Goal: Ask a question

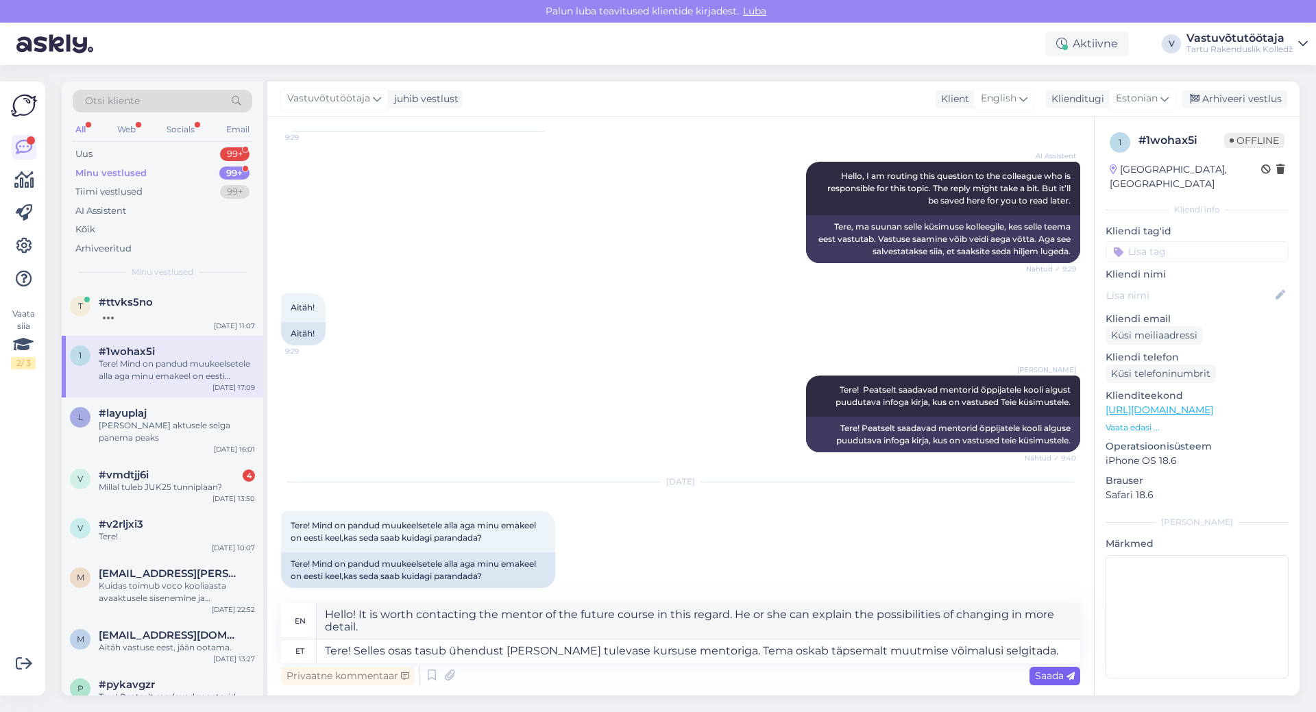
type textarea "Tere! Selles osas tasub ühendust [PERSON_NAME] tulevase kursuse mentoriga. Tema…"
click at [1037, 679] on span "Saada" at bounding box center [1055, 676] width 40 height 12
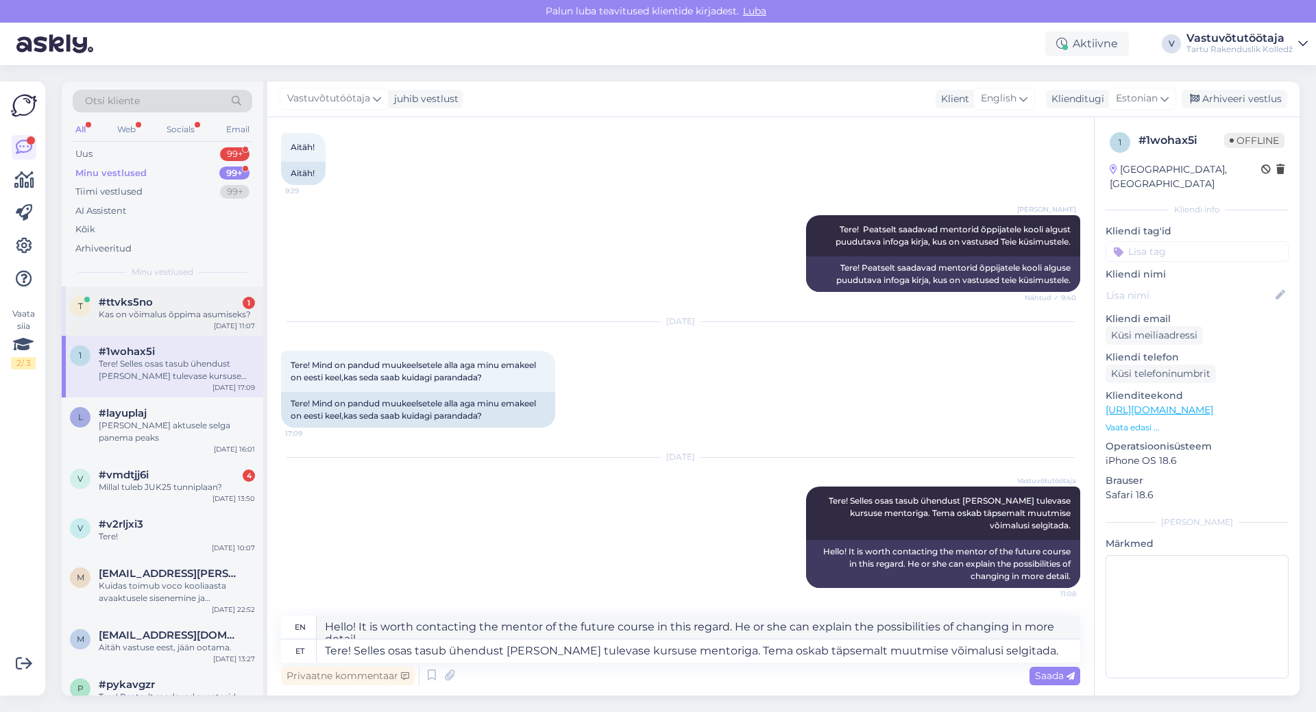
click at [148, 315] on div "Kas on võimalus õppima asumiseks?" at bounding box center [177, 314] width 156 height 12
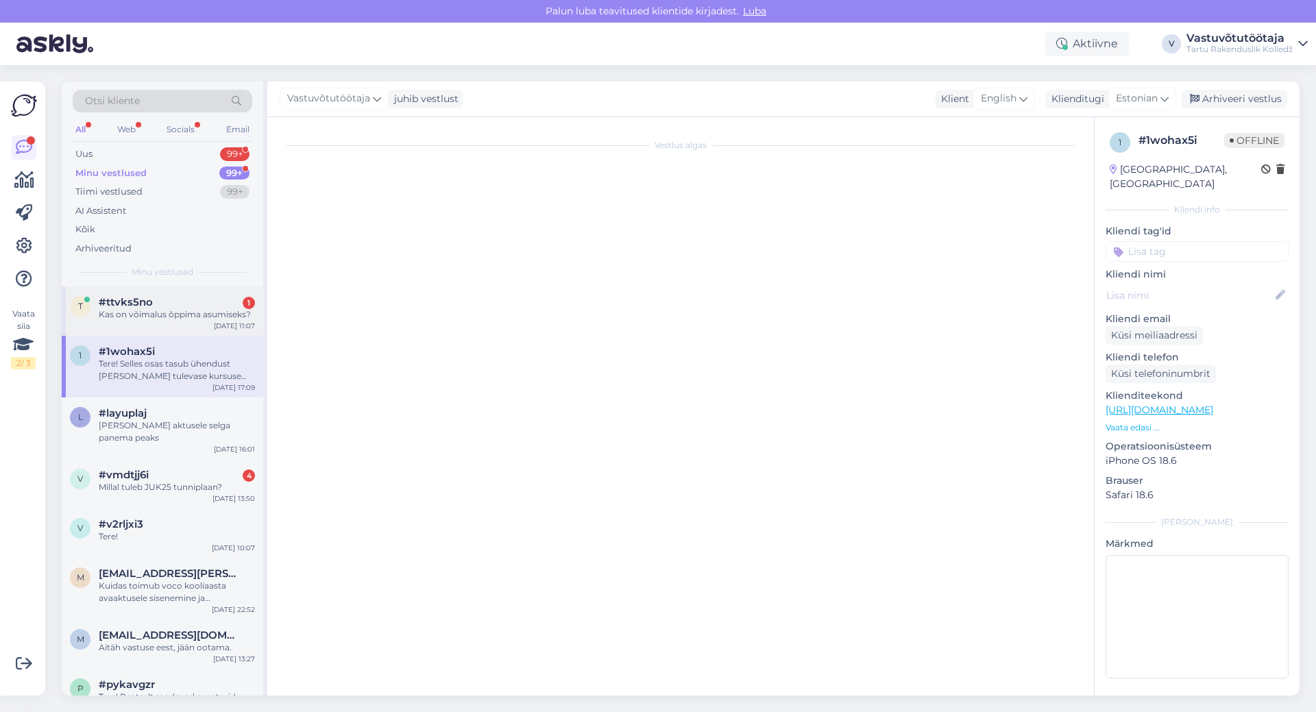
scroll to position [38, 0]
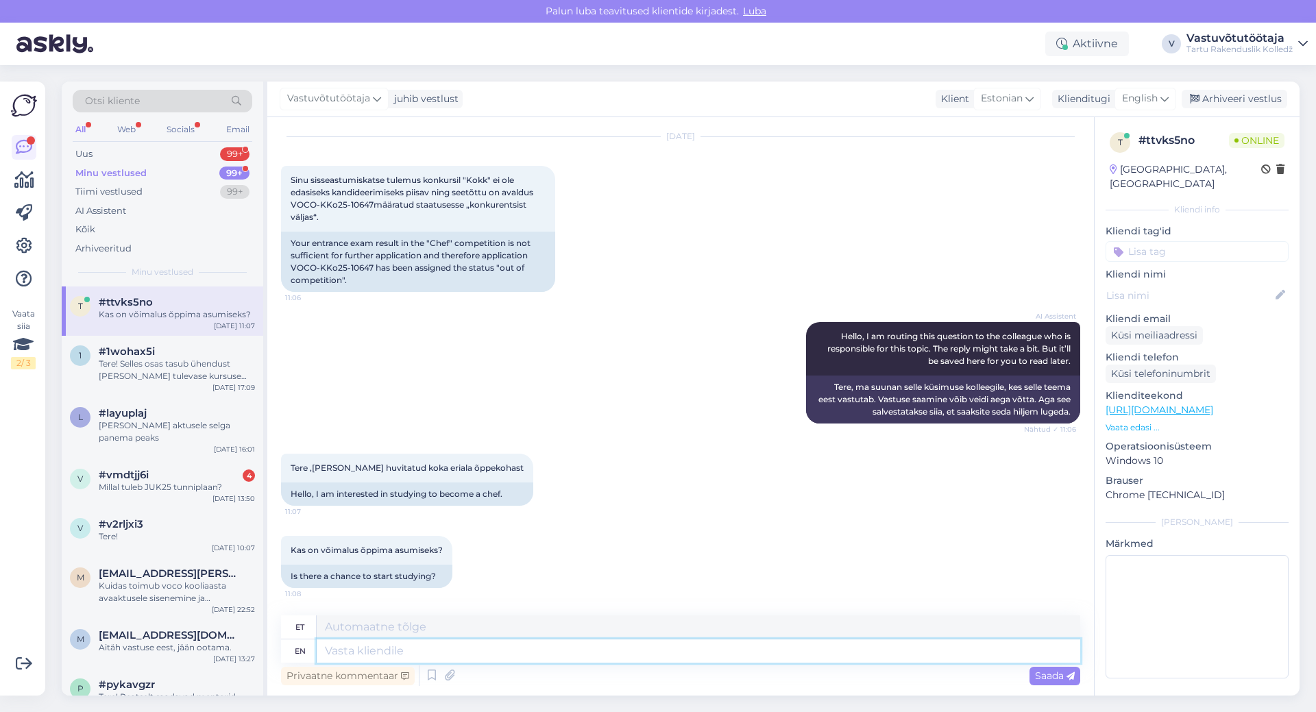
click at [455, 653] on textarea at bounding box center [699, 650] width 764 height 23
type textarea "Tere!"
type textarea "Tere! Selleks a"
type textarea "Tere! Selleks"
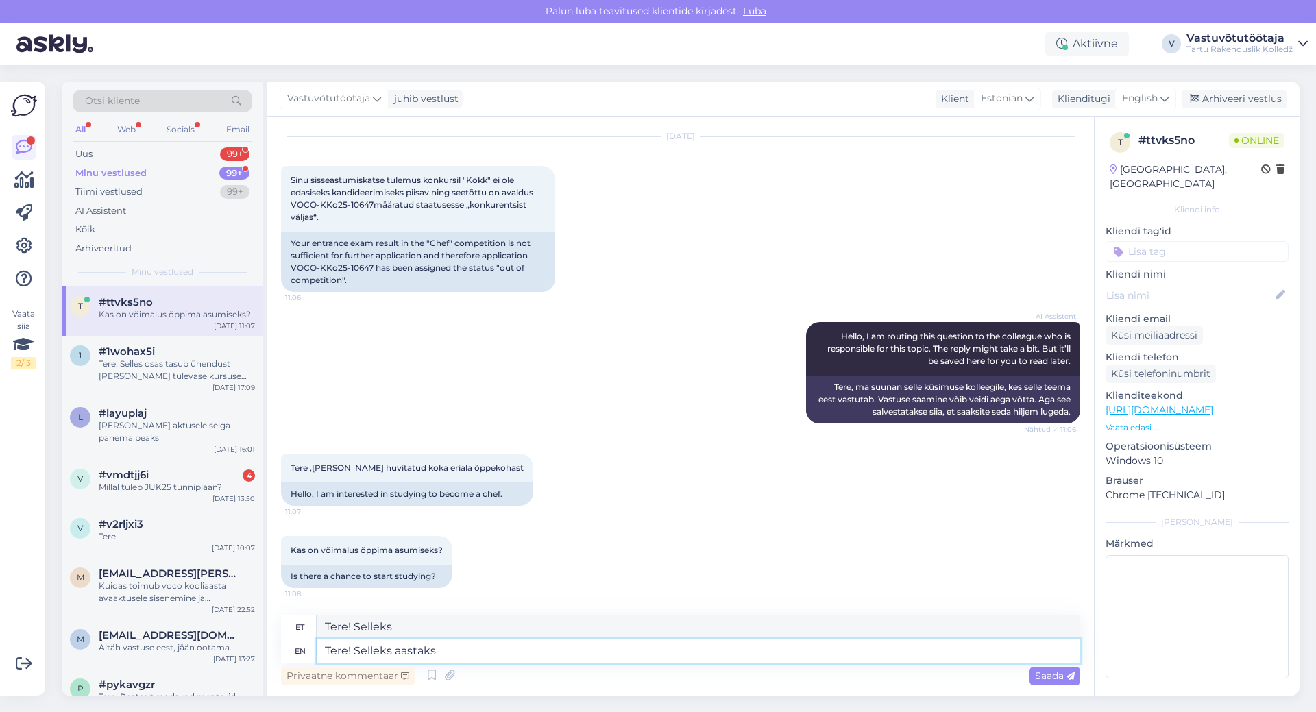
type textarea "Tere! Selleks aastaks o"
type textarea "Tere! Selleks aastaks"
type textarea "Tere! Selleks aastaks on"
type textarea "Tere! Selleks aastaks on koka e"
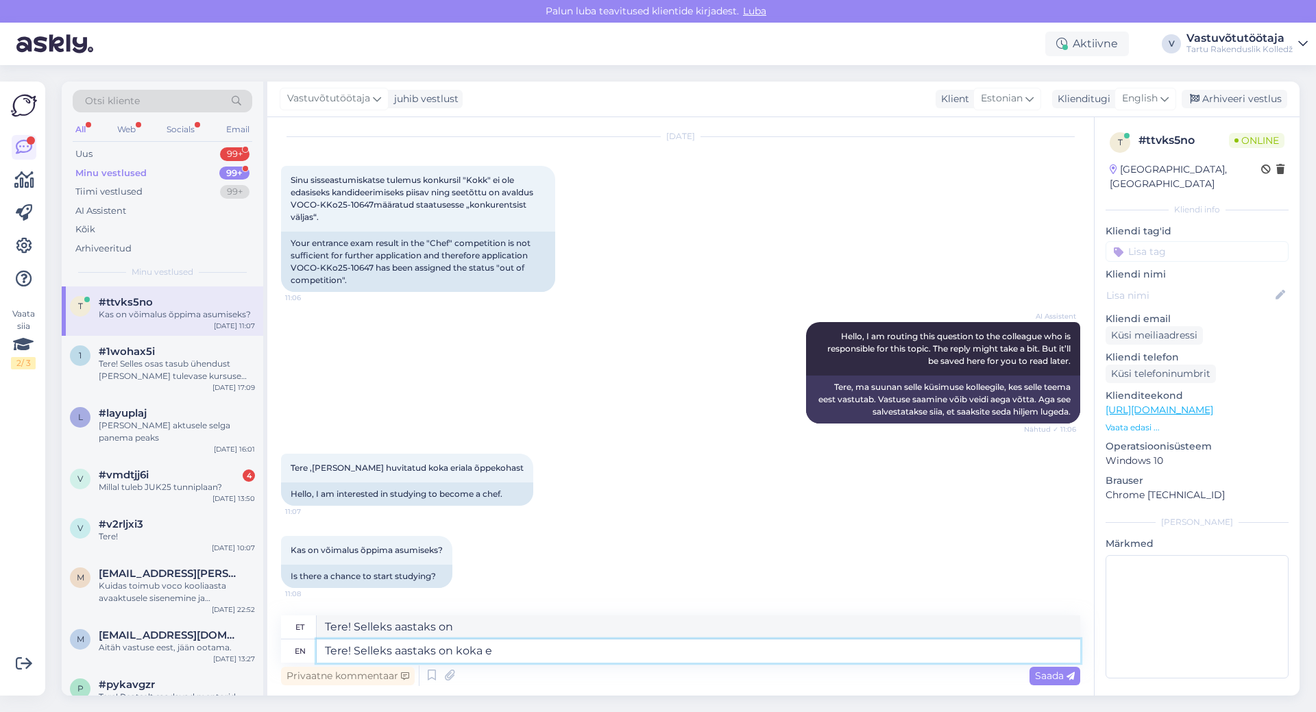
type textarea "Tere! Selleks aastaks on koka"
type textarea "Tere! Selleks aastaks on koka erialale ka"
type textarea "Tere! Selleks aastaks on koka erialale"
type textarea "Tere! Selleks aastaks on koka erialale kandideerimine"
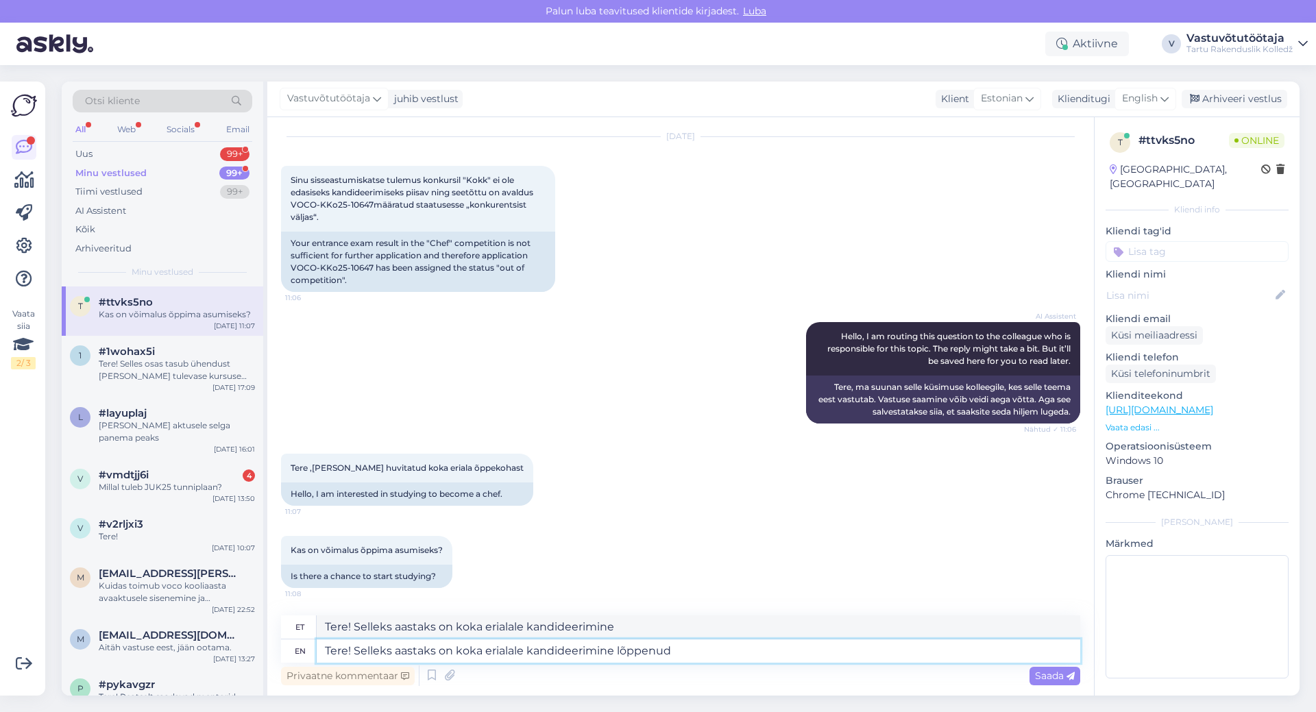
type textarea "Tere! Selleks aastaks on koka erialale kandideerimine lõppenud"
type textarea "Tere! Selleks aastaks on koka erialale kandideerimine lõppenud ning"
type textarea "Tere! Selleks aastaks on koka erialale kandideerimine lõppenud ning kõik"
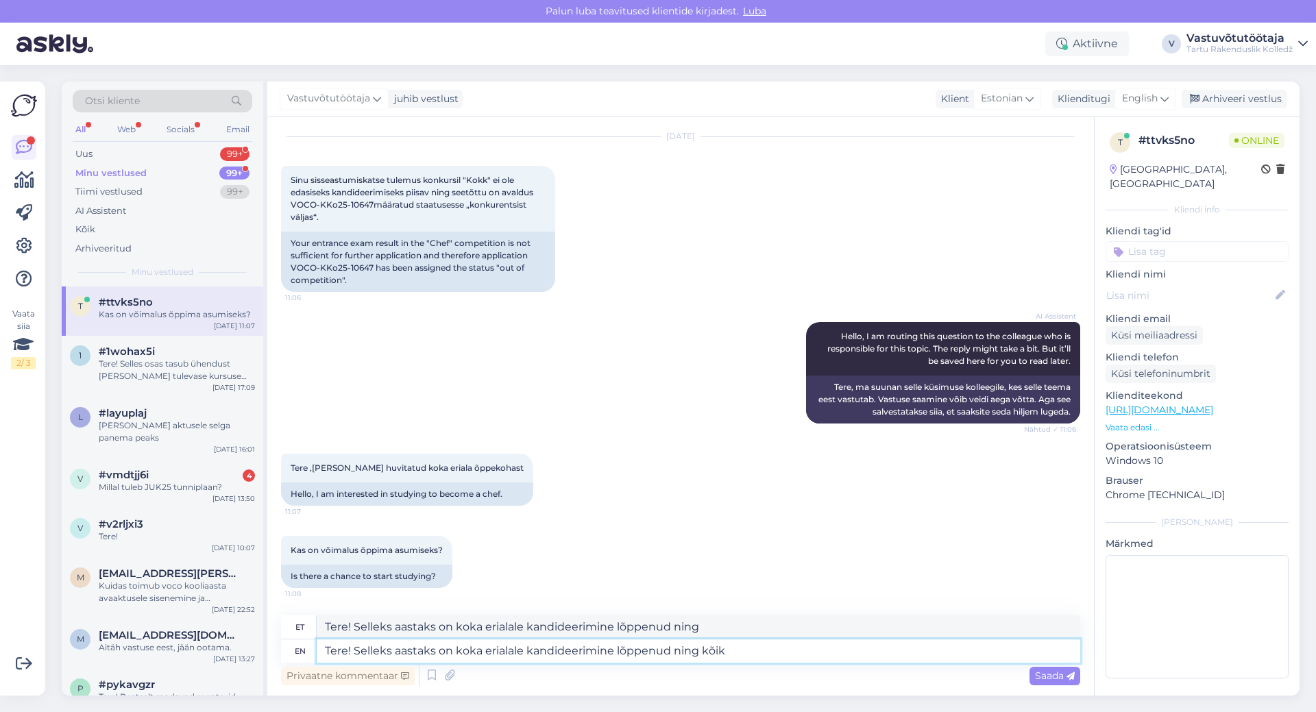
type textarea "Tere! Selleks aastaks on koka erialale kandideerimine lõppenud [PERSON_NAME]"
type textarea "Tere! Selleks aastaks on koka erialale kandideerimine lõppenud ning kõik õppeko…"
type textarea "Tere! Selleks aastaks on koka erialale kandideerimine lõppenud [PERSON_NAME] õp…"
type textarea "Tere! Selleks aastaks on koka erialale kandideerimine lõppenud ning kõik õppeko…"
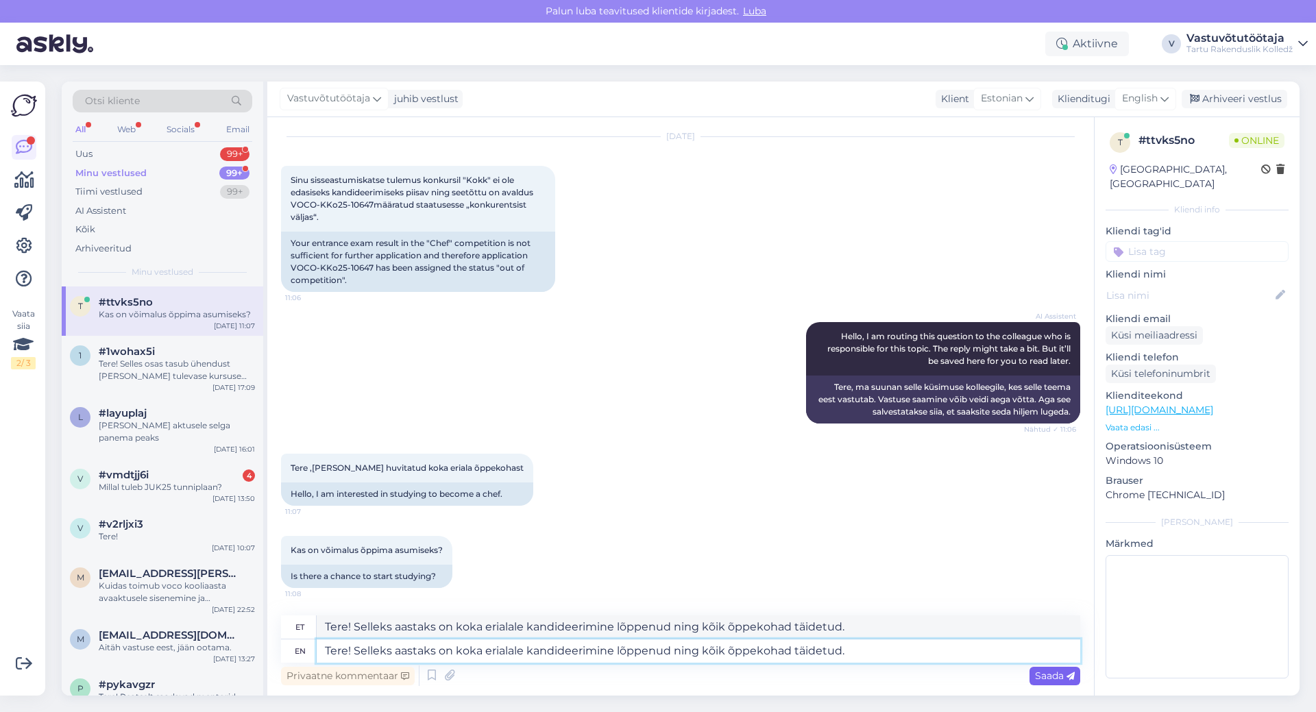
type textarea "Tere! Selleks aastaks on koka erialale kandideerimine lõppenud ning kõik õppeko…"
click at [1040, 677] on span "Saada" at bounding box center [1055, 676] width 40 height 12
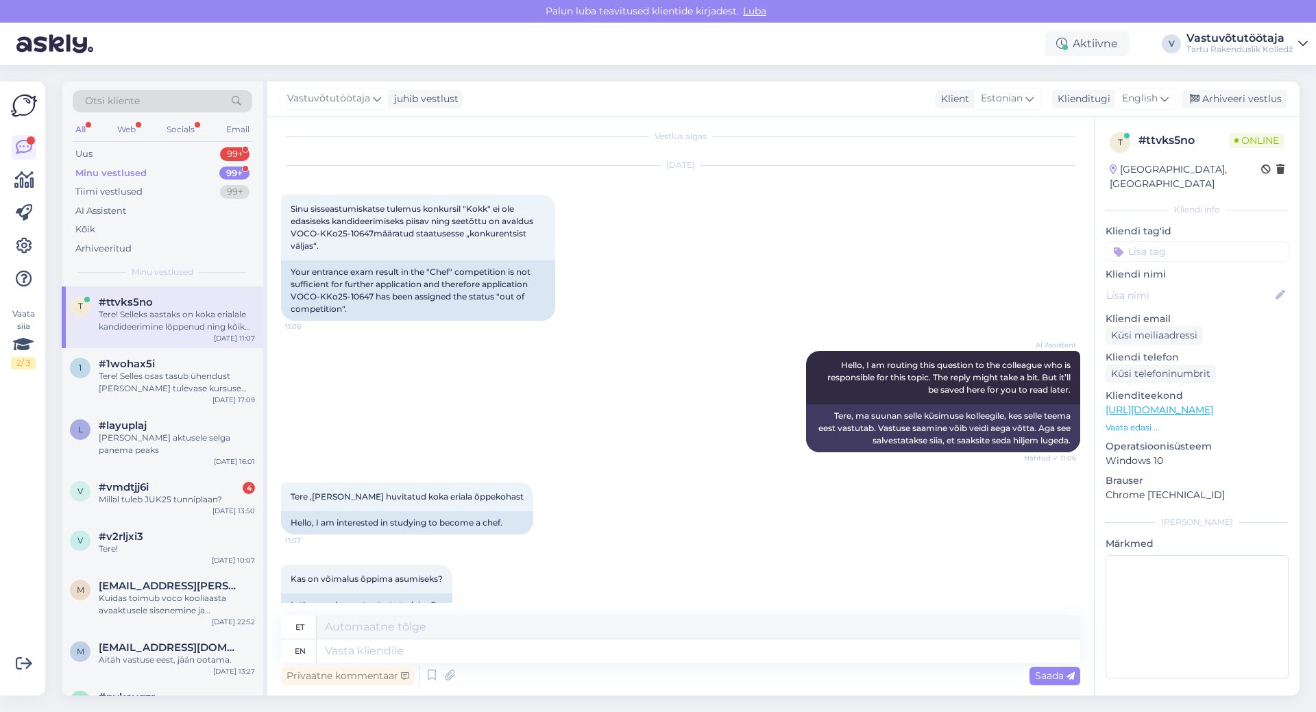
scroll to position [0, 0]
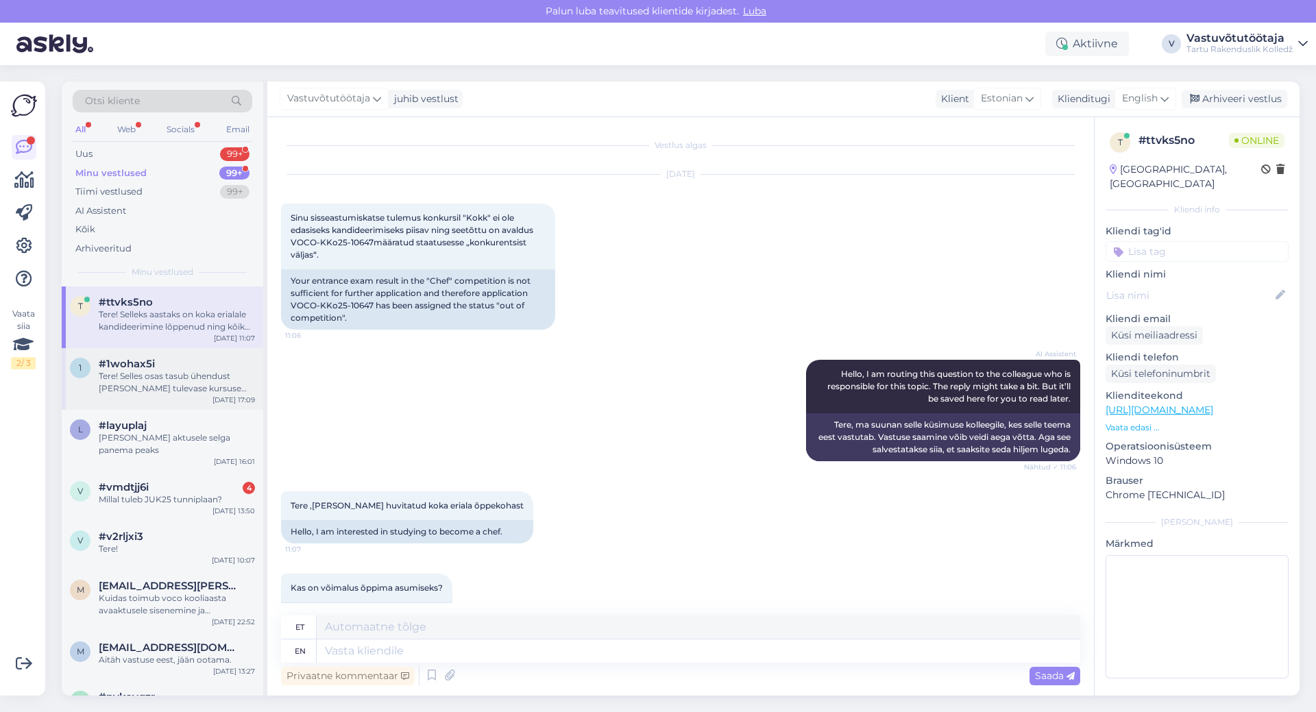
click at [152, 398] on div "1 #1wohax5i Tere! Selles osas tasub ühendust [PERSON_NAME] tulevase kursuse men…" at bounding box center [162, 379] width 201 height 62
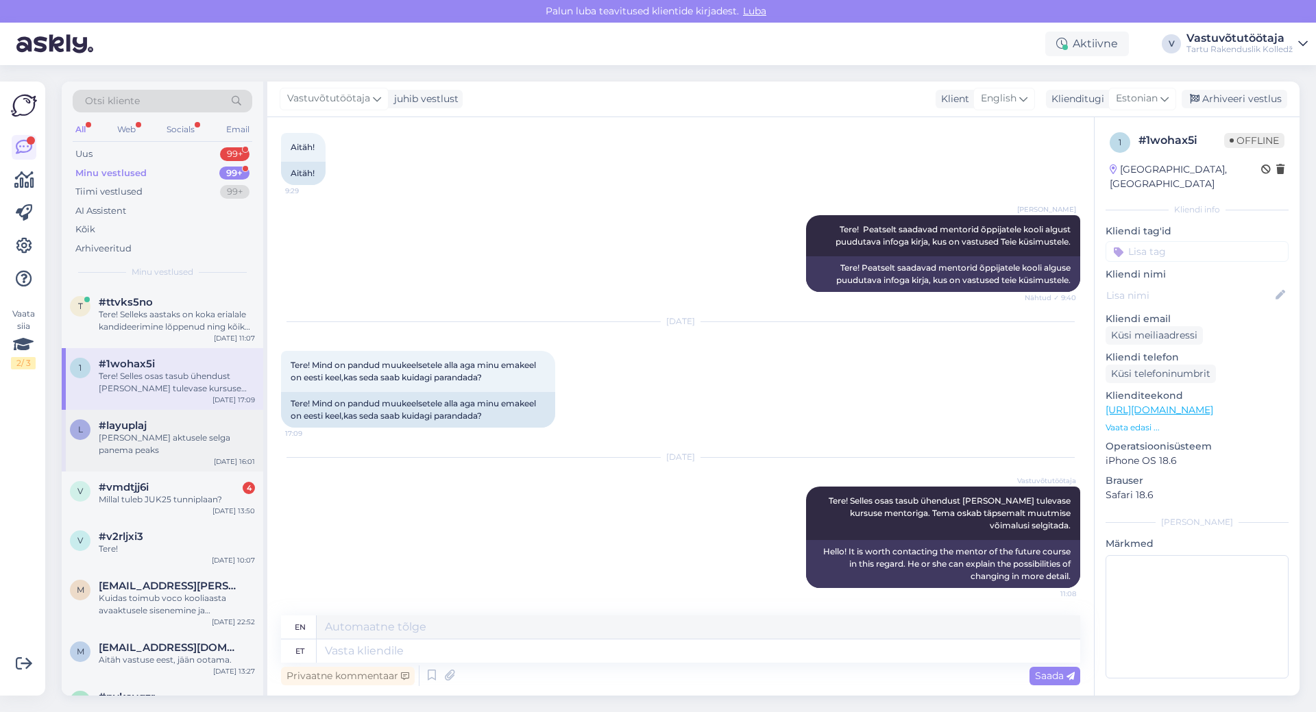
click at [148, 443] on div "[PERSON_NAME] aktusele selga panema peaks" at bounding box center [177, 444] width 156 height 25
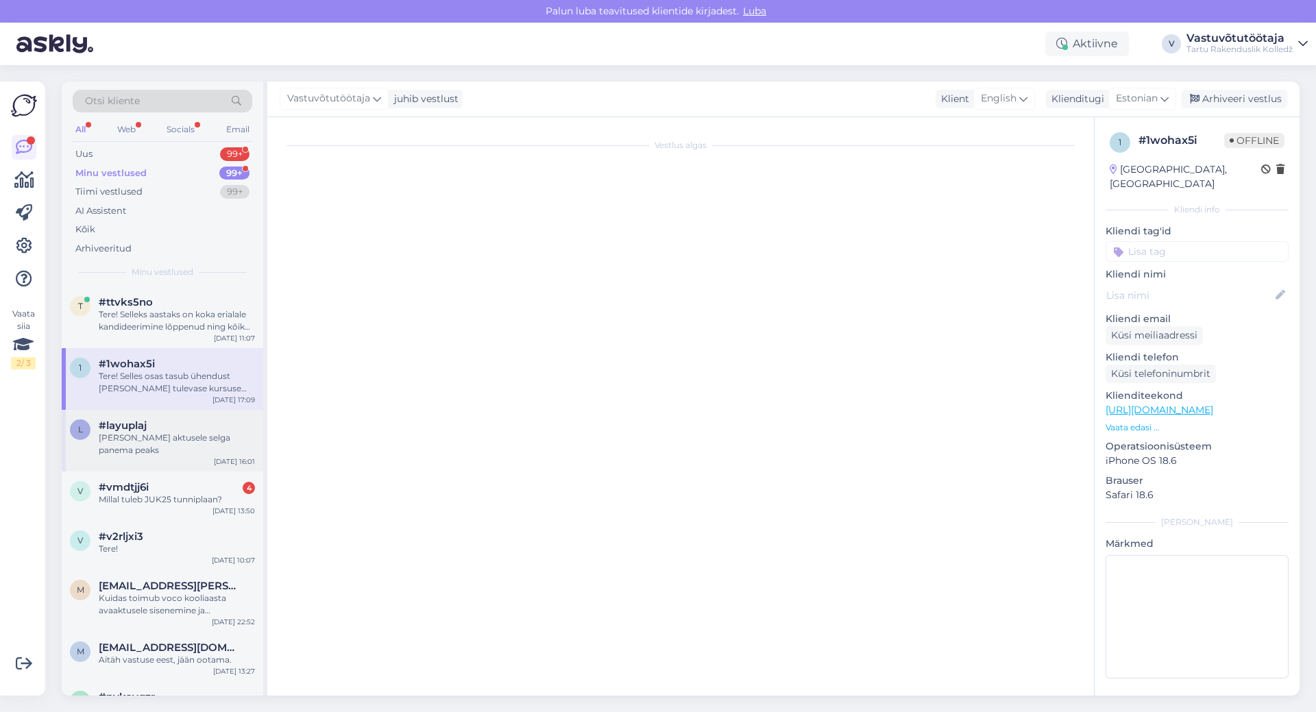
scroll to position [351, 0]
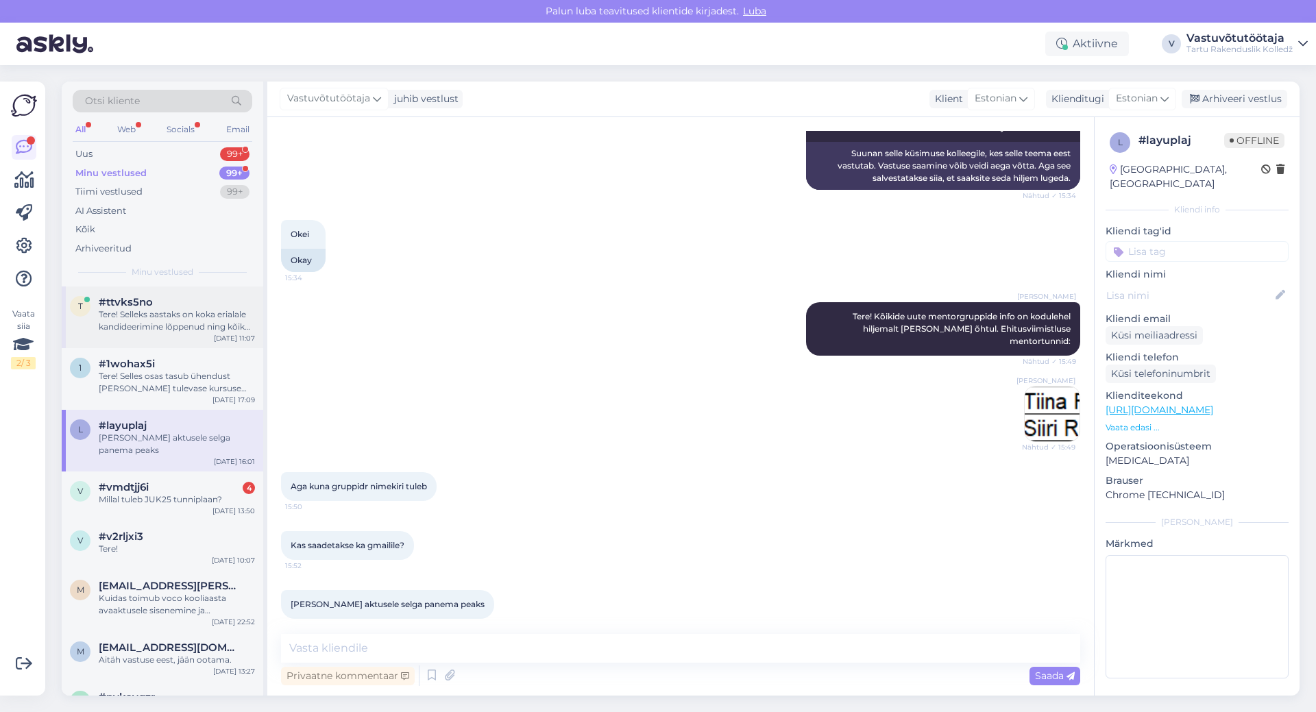
click at [163, 330] on div "Tere! Selleks aastaks on koka erialale kandideerimine lõppenud ning kõik õppeko…" at bounding box center [177, 320] width 156 height 25
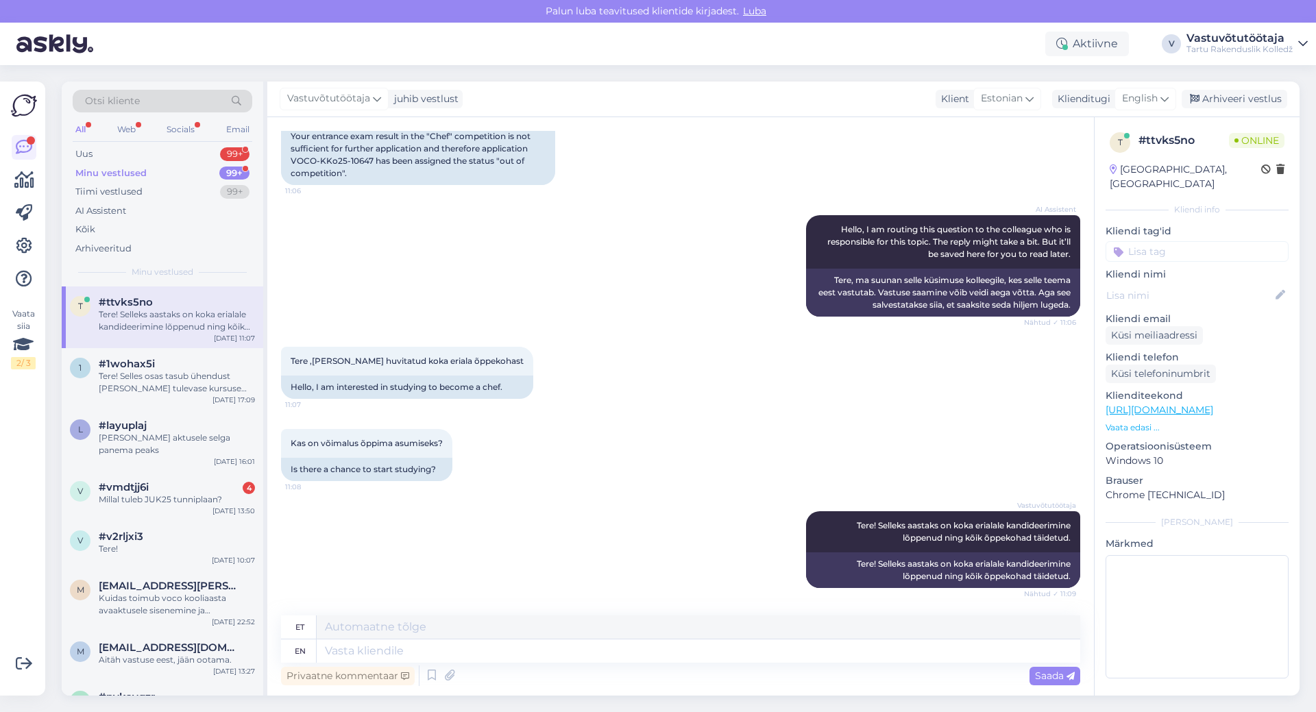
scroll to position [145, 0]
